Goal: Check status: Check status

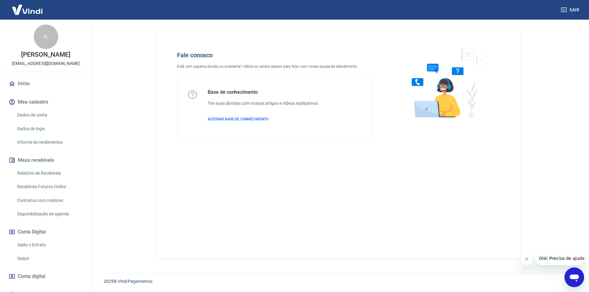
click at [570, 277] on icon "Abrir janela de mensagens" at bounding box center [573, 278] width 9 height 7
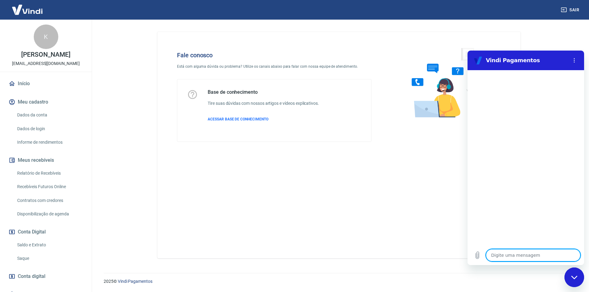
click at [498, 254] on textarea at bounding box center [533, 255] width 94 height 12
type textarea "B"
type textarea "x"
type textarea "Bo"
type textarea "x"
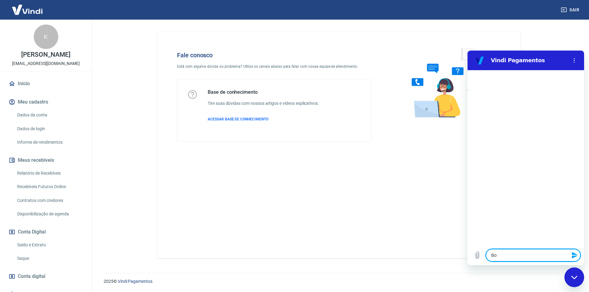
type textarea "Bom"
type textarea "x"
type textarea "Bom"
type textarea "x"
type textarea "Bom d"
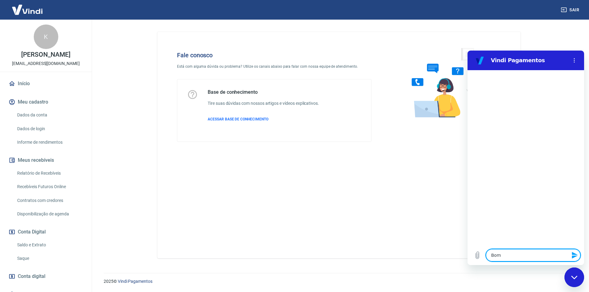
type textarea "x"
type textarea "Bom di"
type textarea "x"
type textarea "Bom dia"
type textarea "x"
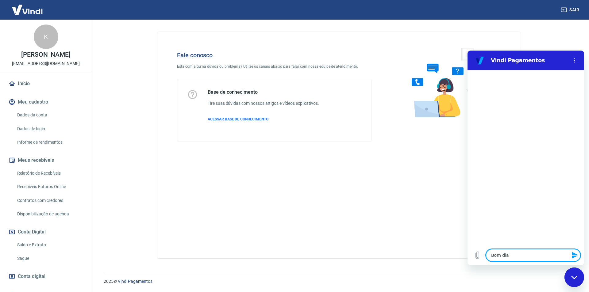
type textarea "Bom dia"
type textarea "x"
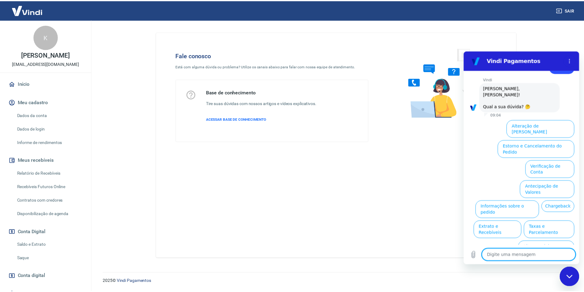
scroll to position [21, 0]
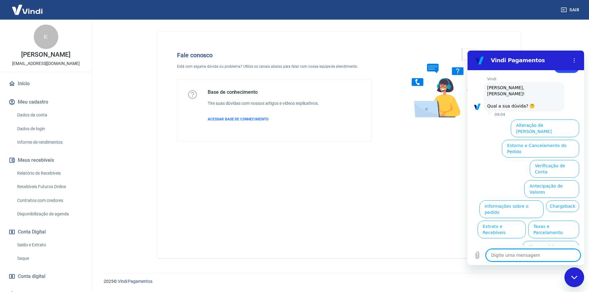
type textarea "x"
click at [30, 90] on link "Início" at bounding box center [45, 83] width 77 height 13
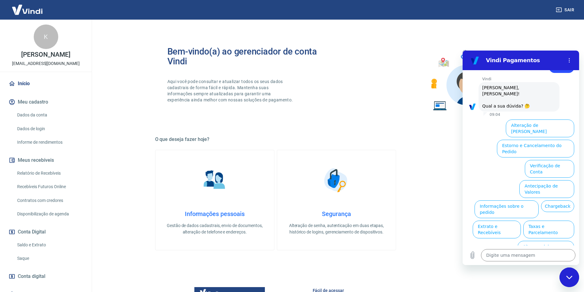
click at [38, 250] on link "Saldo e Extrato" at bounding box center [50, 245] width 70 height 13
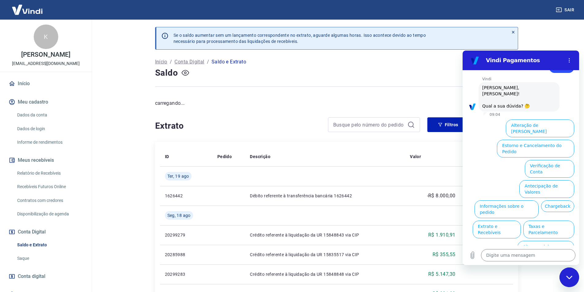
click at [184, 72] on icon "button" at bounding box center [186, 73] width 8 height 8
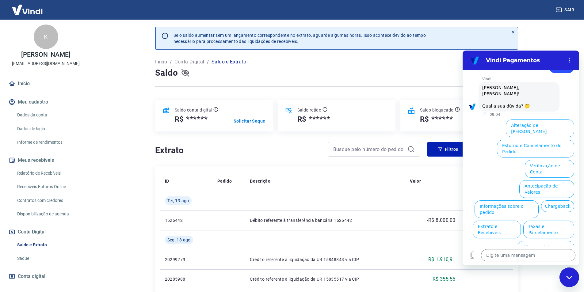
click at [185, 72] on icon "button" at bounding box center [186, 73] width 8 height 8
click at [420, 73] on div "Saldo" at bounding box center [336, 73] width 363 height 12
